Goal: Information Seeking & Learning: Understand process/instructions

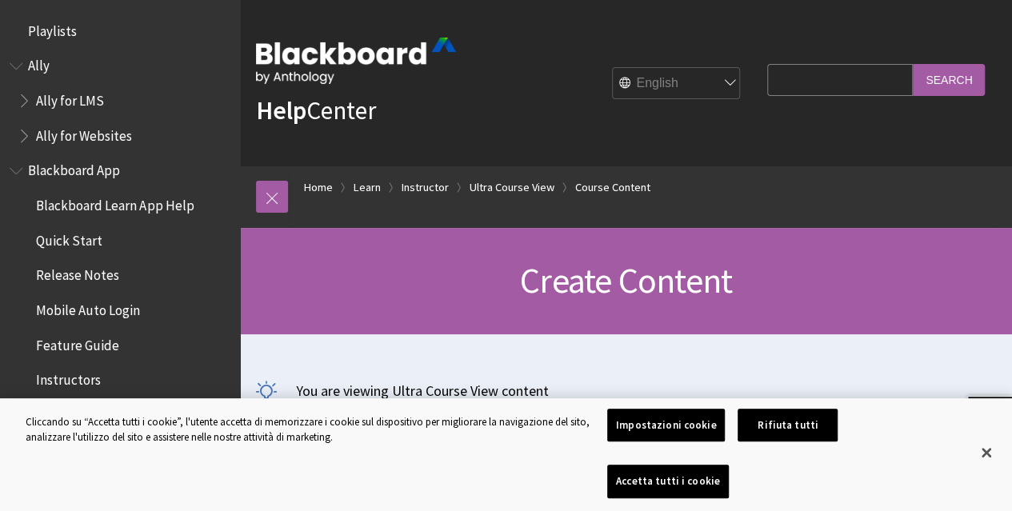
scroll to position [2401, 0]
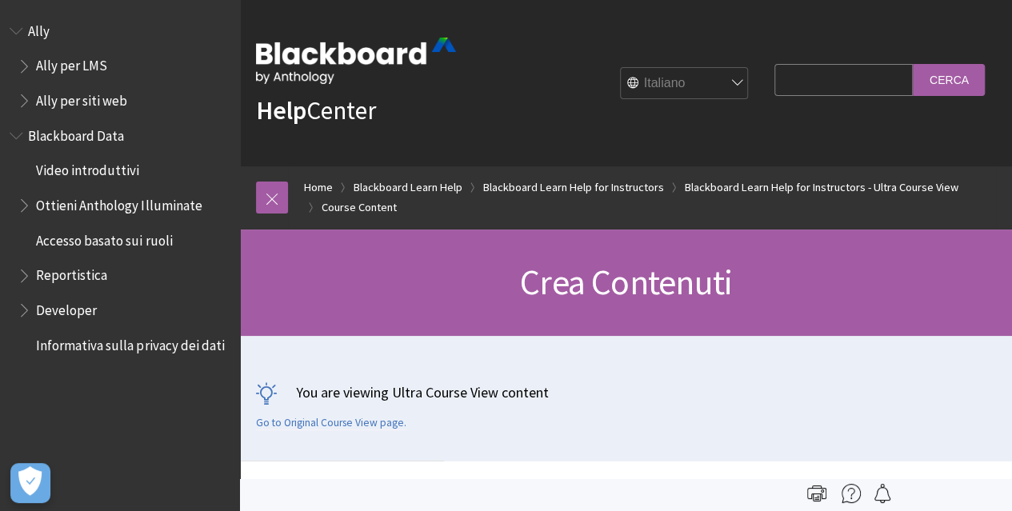
click at [869, 79] on input "Search Query" at bounding box center [843, 79] width 138 height 31
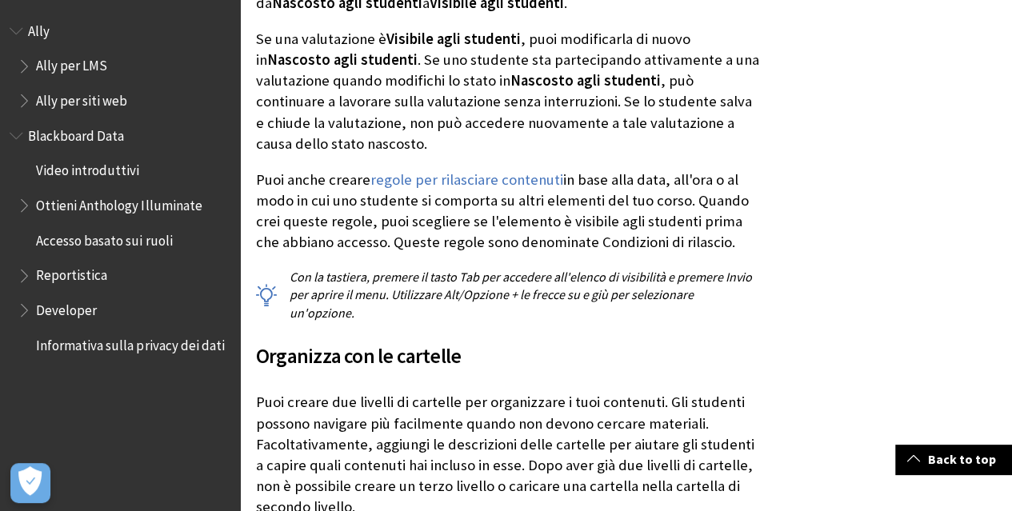
scroll to position [2317, 0]
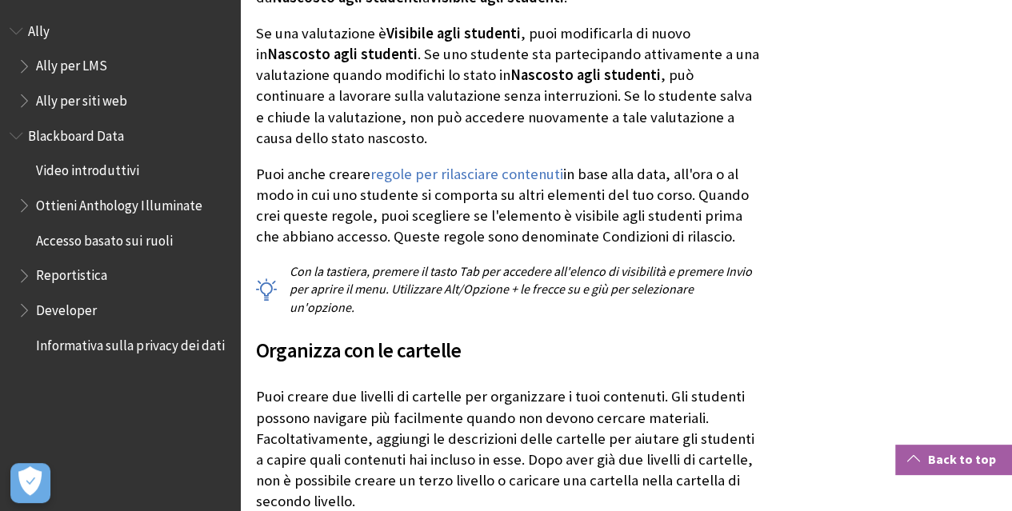
click at [954, 460] on link "Back to top" at bounding box center [953, 460] width 117 height 30
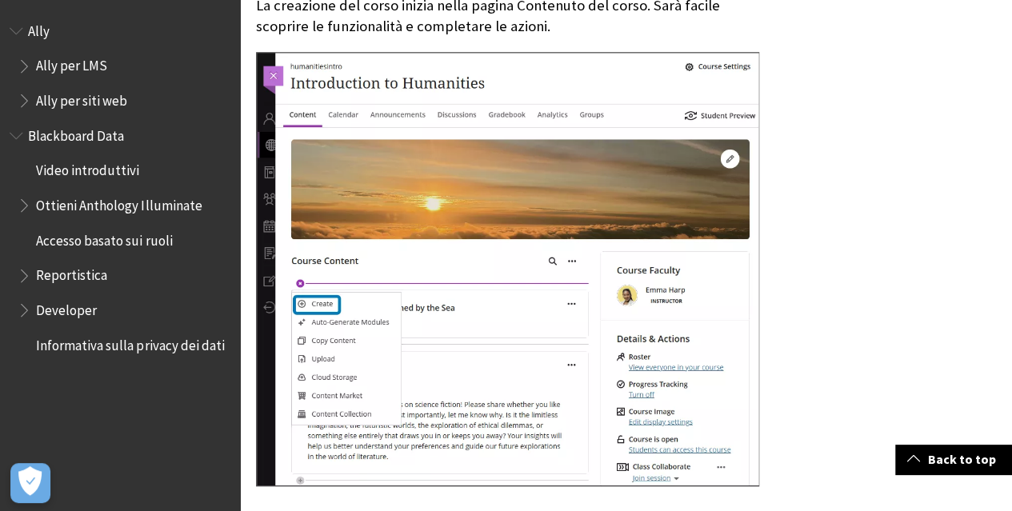
scroll to position [595, 0]
